Goal: Information Seeking & Learning: Check status

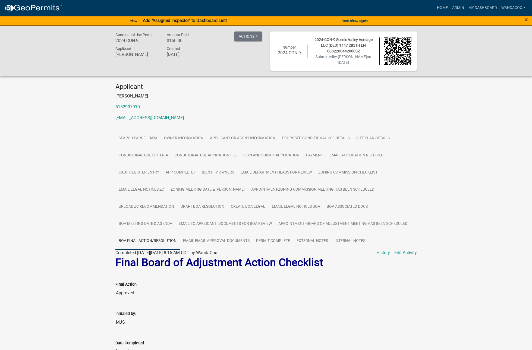
scroll to position [326, 0]
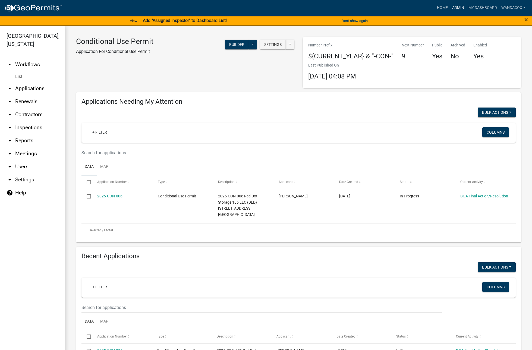
click at [457, 10] on link "Admin" at bounding box center [458, 8] width 16 height 10
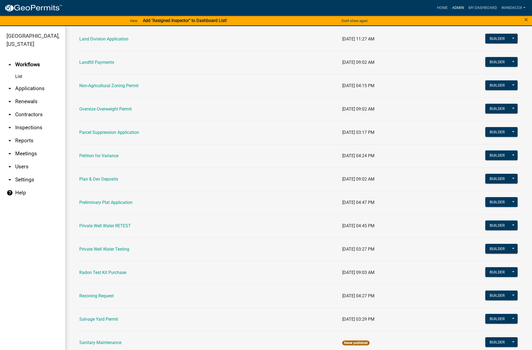
scroll to position [475, 0]
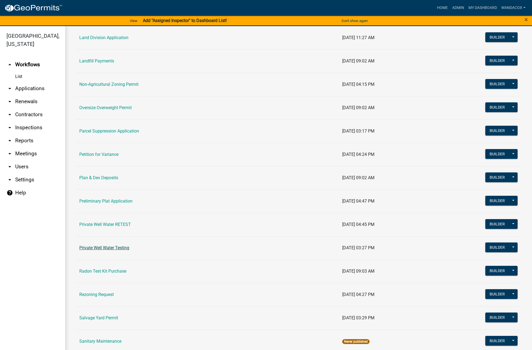
click at [100, 247] on link "Private Well Water Testing" at bounding box center [104, 247] width 50 height 5
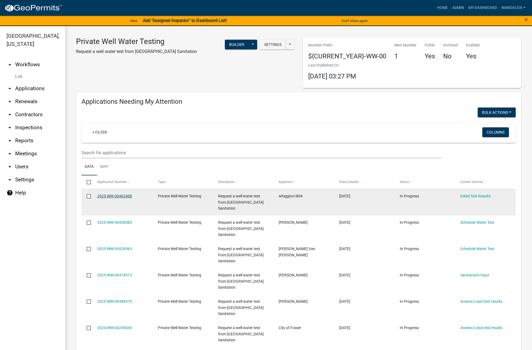
click at [102, 194] on link "2025-WW-00462468" at bounding box center [114, 196] width 35 height 4
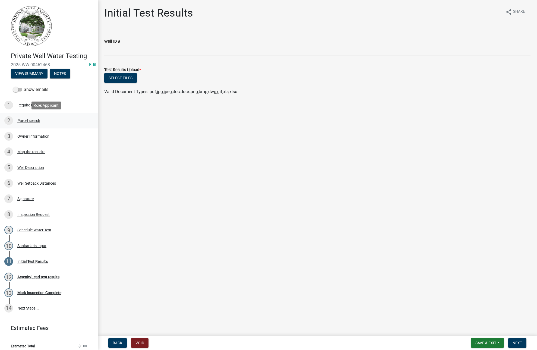
click at [32, 119] on div "Parcel search" at bounding box center [28, 121] width 23 height 4
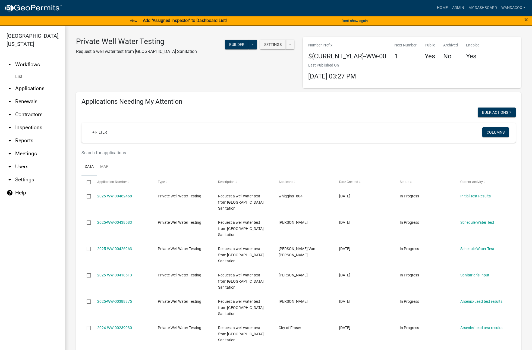
click at [128, 154] on input "text" at bounding box center [261, 152] width 360 height 11
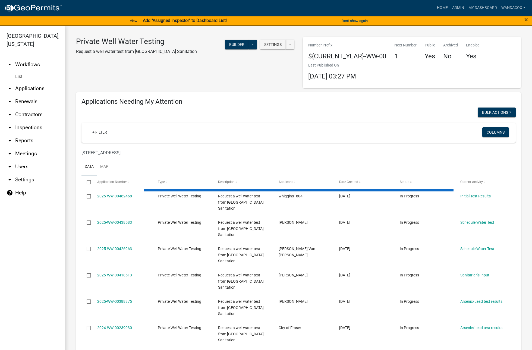
type input "[STREET_ADDRESS]"
